Goal: Task Accomplishment & Management: Use online tool/utility

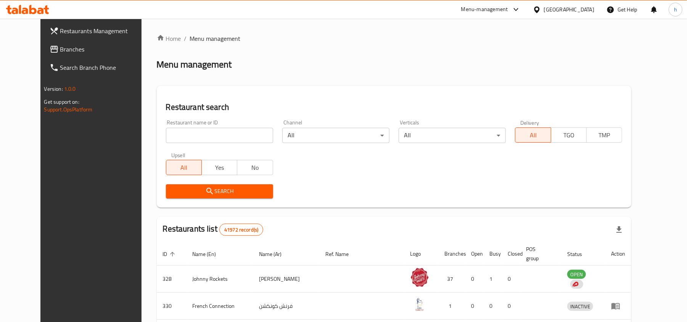
click at [503, 8] on div "Menu-management" at bounding box center [484, 9] width 47 height 9
click at [462, 57] on div "Global Quality Control Center" at bounding box center [447, 52] width 79 height 18
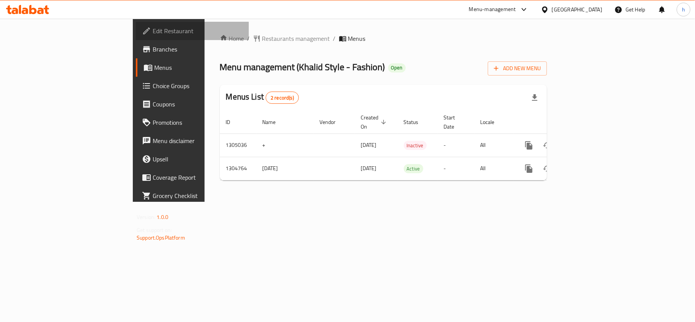
click at [153, 29] on span "Edit Restaurant" at bounding box center [198, 30] width 90 height 9
